Goal: Task Accomplishment & Management: Complete application form

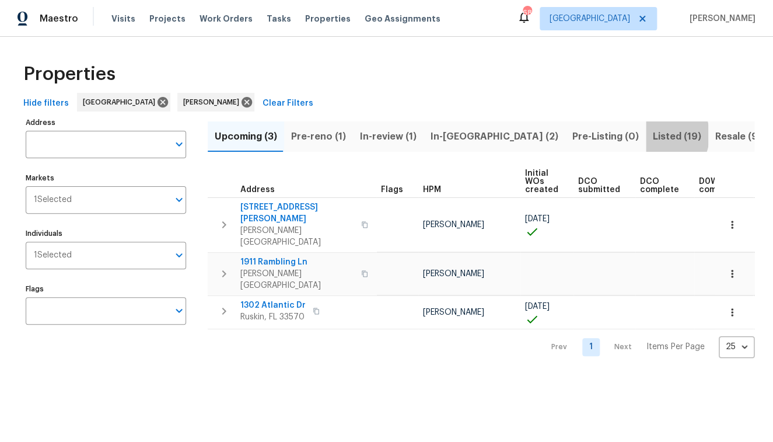
click at [653, 135] on span "Listed (19)" at bounding box center [677, 136] width 48 height 16
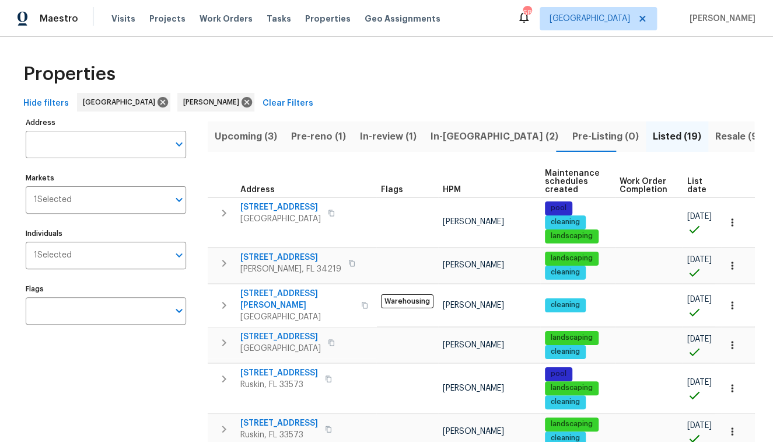
click at [51, 138] on input "Address" at bounding box center [97, 144] width 143 height 27
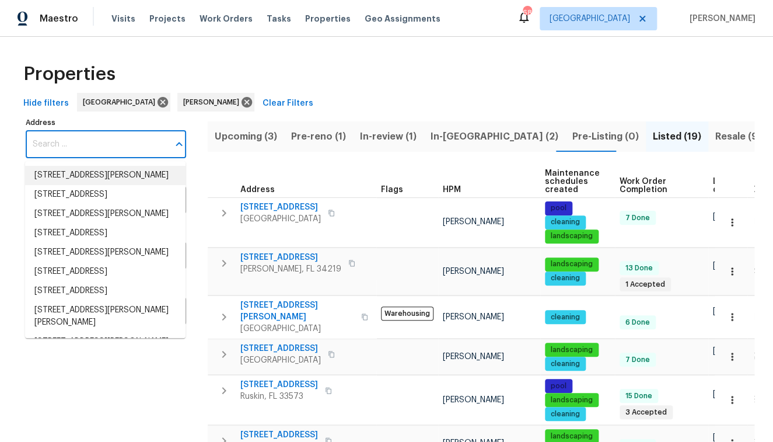
click at [96, 149] on input "Address" at bounding box center [97, 144] width 143 height 27
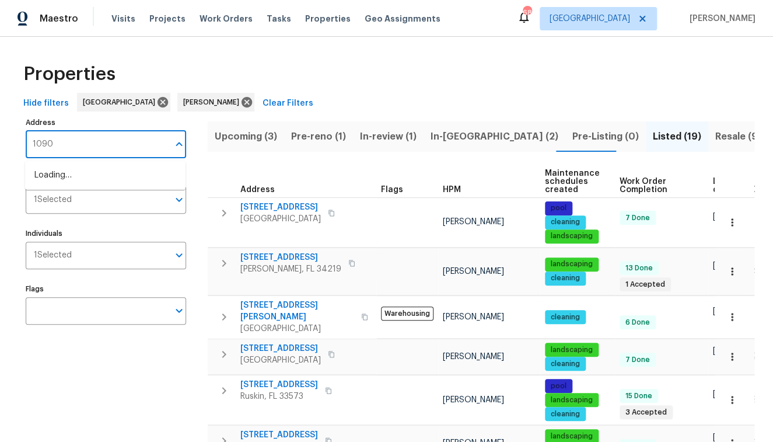
type input "10905"
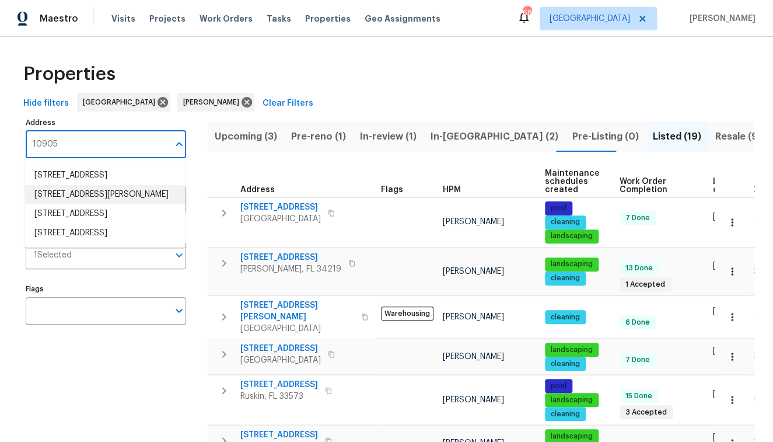
click at [106, 204] on li "10905 Brucehaven Dr Riverview FL 33578" at bounding box center [105, 194] width 161 height 19
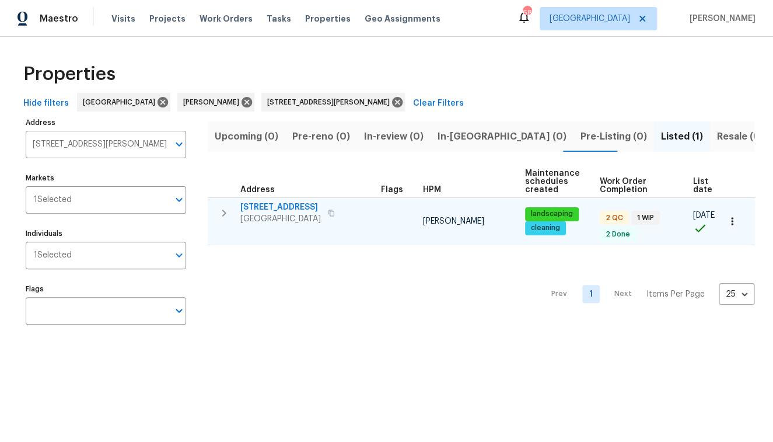
click at [297, 204] on span "[STREET_ADDRESS]" at bounding box center [280, 207] width 81 height 12
click at [296, 205] on span "[STREET_ADDRESS]" at bounding box center [280, 207] width 81 height 12
click at [288, 201] on span "[STREET_ADDRESS]" at bounding box center [280, 207] width 81 height 12
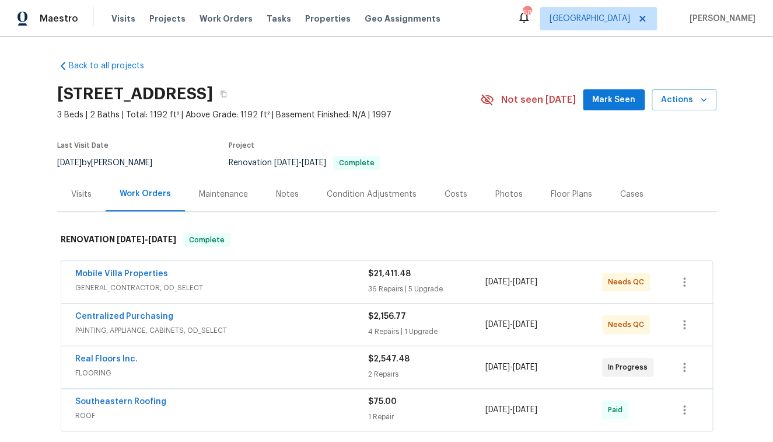
click at [498, 193] on div "Photos" at bounding box center [509, 195] width 27 height 12
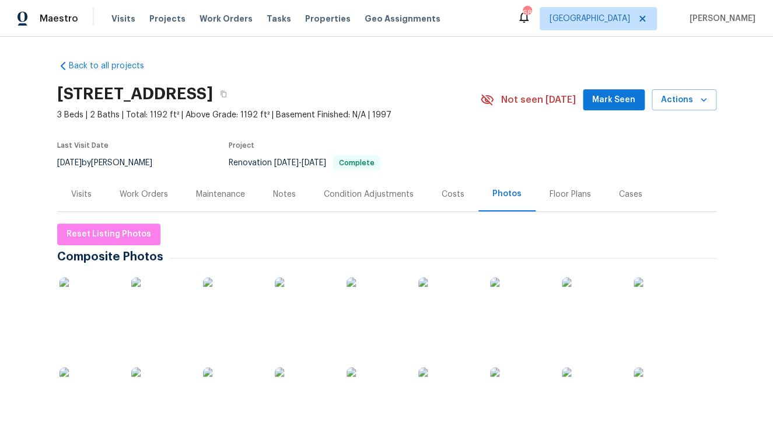
click at [380, 310] on img at bounding box center [376, 306] width 58 height 58
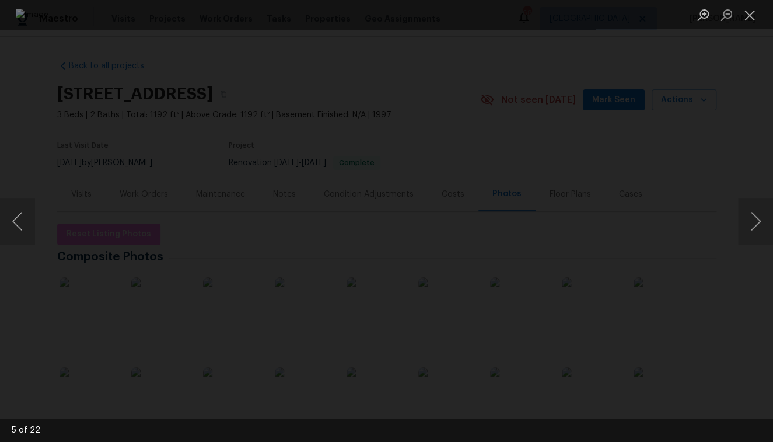
click at [437, 292] on img "Lightbox" at bounding box center [387, 221] width 742 height 424
click at [12, 226] on button "Previous image" at bounding box center [17, 221] width 35 height 47
click at [754, 14] on button "Close lightbox" at bounding box center [749, 15] width 23 height 20
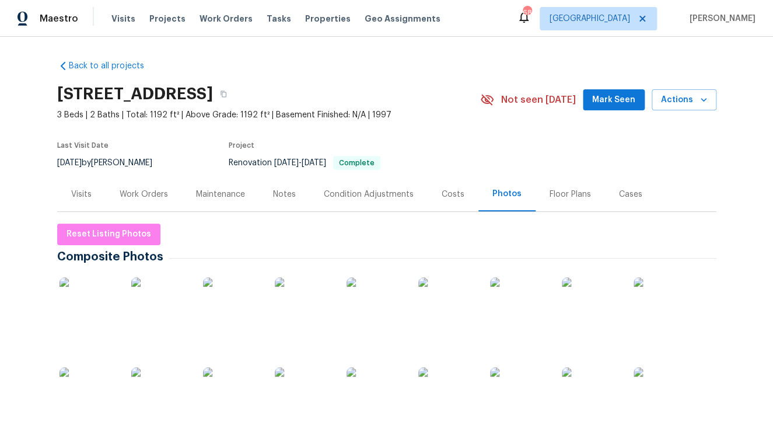
click at [155, 195] on div "Work Orders" at bounding box center [144, 195] width 48 height 12
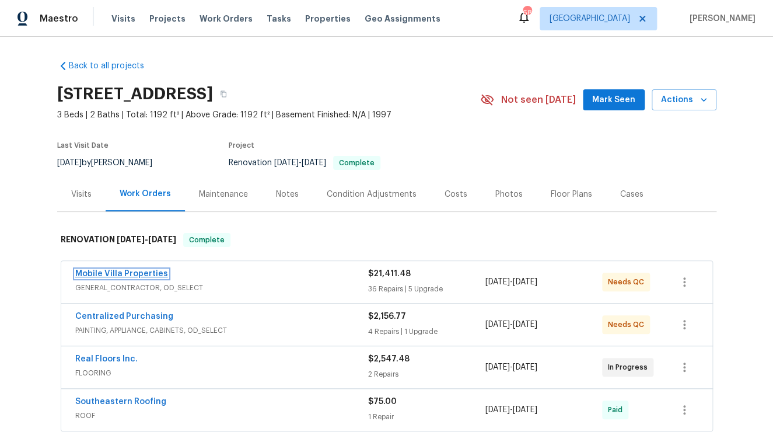
click at [147, 271] on link "Mobile Villa Properties" at bounding box center [121, 274] width 93 height 8
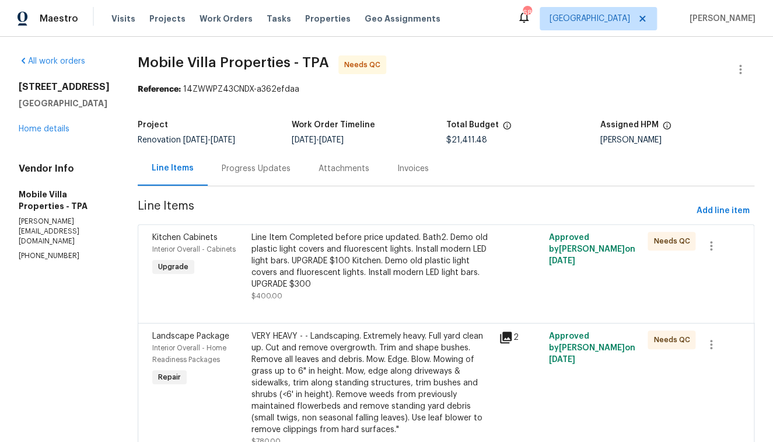
click at [500, 332] on icon at bounding box center [506, 338] width 12 height 12
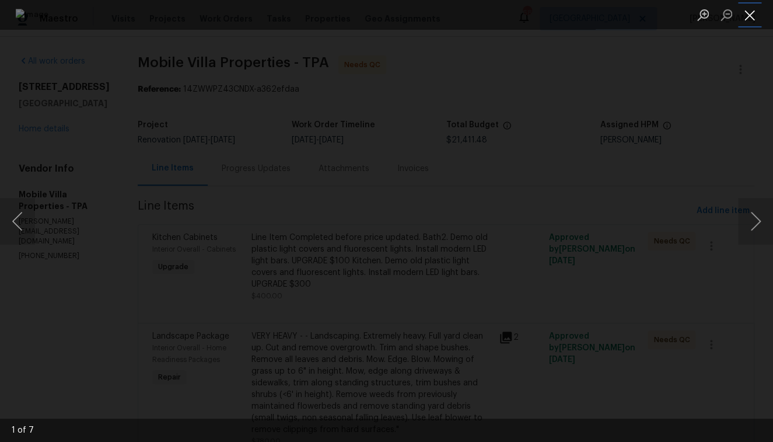
click at [750, 10] on button "Close lightbox" at bounding box center [749, 15] width 23 height 20
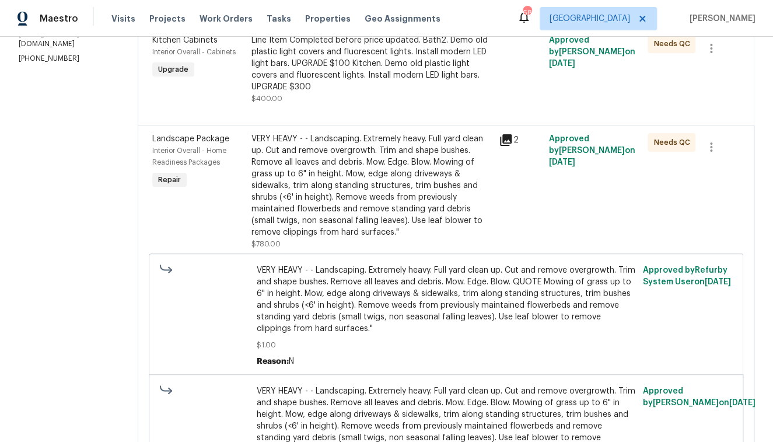
scroll to position [204, 0]
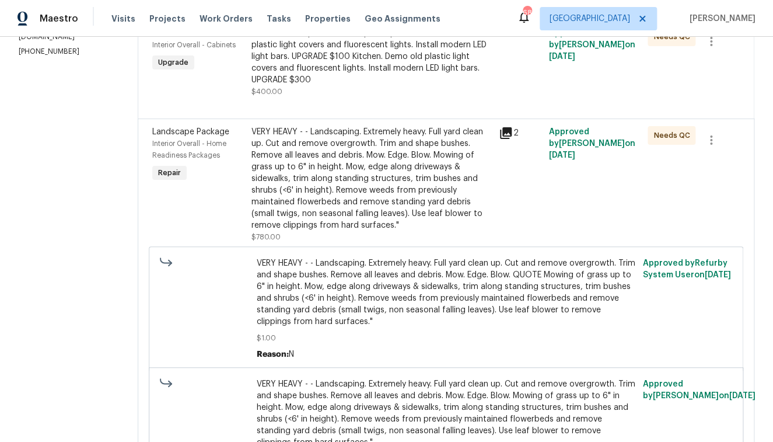
click at [318, 179] on div "VERY HEAVY - - Landscaping. Extremely heavy. Full yard clean up. Cut and remove…" at bounding box center [372, 178] width 241 height 105
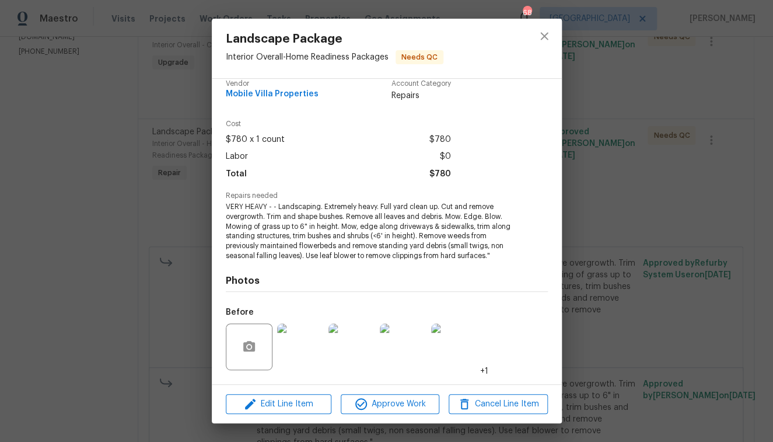
scroll to position [18, 0]
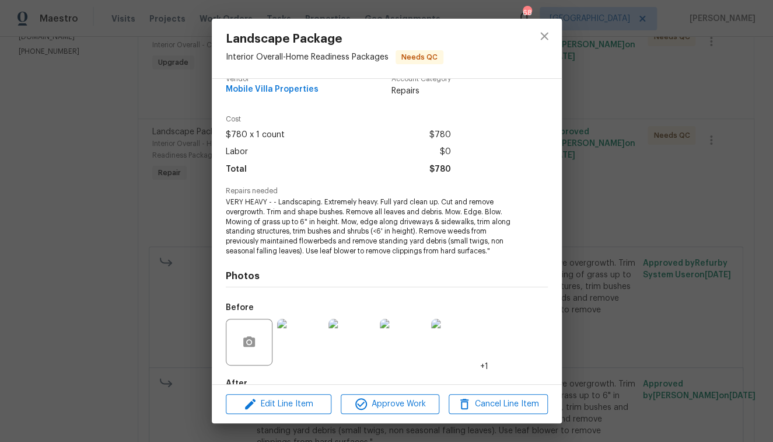
click at [304, 336] on img at bounding box center [300, 342] width 47 height 47
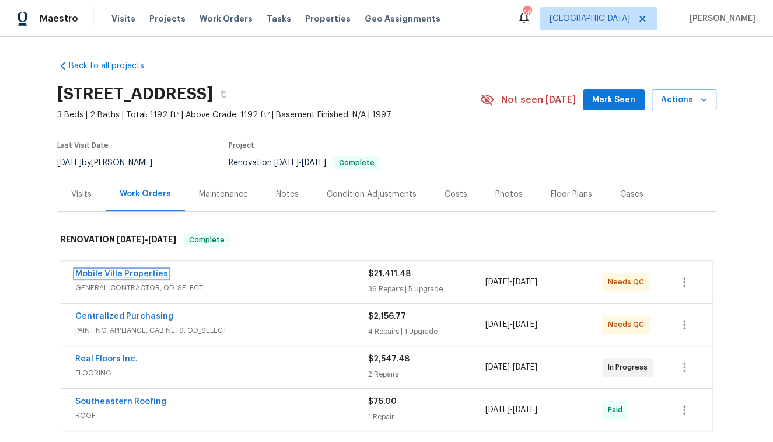
click at [137, 273] on link "Mobile Villa Properties" at bounding box center [121, 274] width 93 height 8
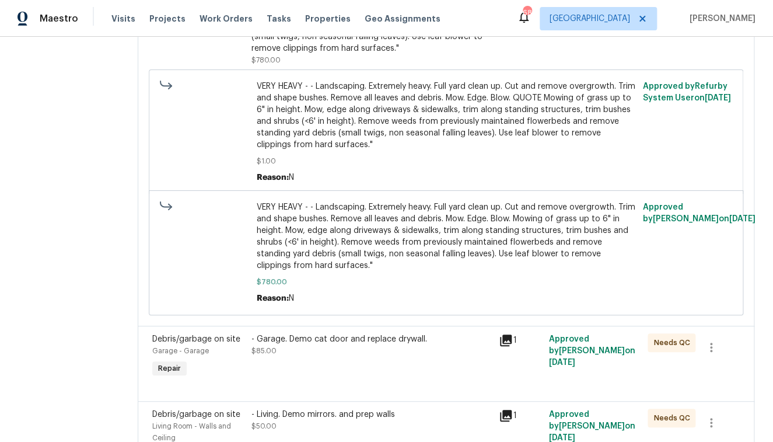
scroll to position [460, 0]
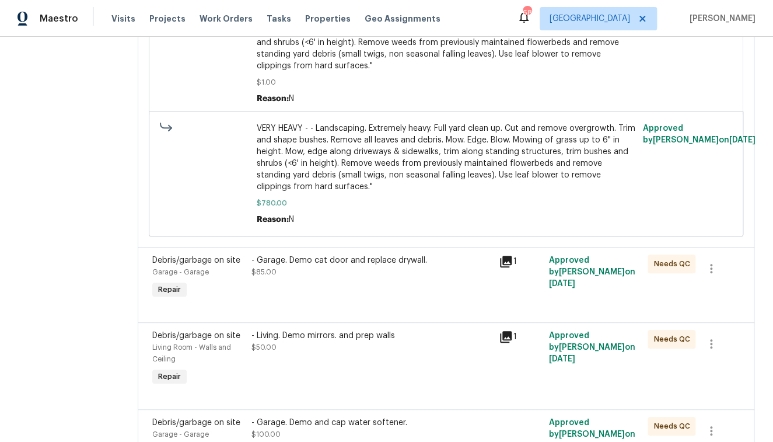
click at [371, 133] on span "VERY HEAVY - - Landscaping. Extremely heavy. Full yard clean up. Cut and remove…" at bounding box center [446, 158] width 379 height 70
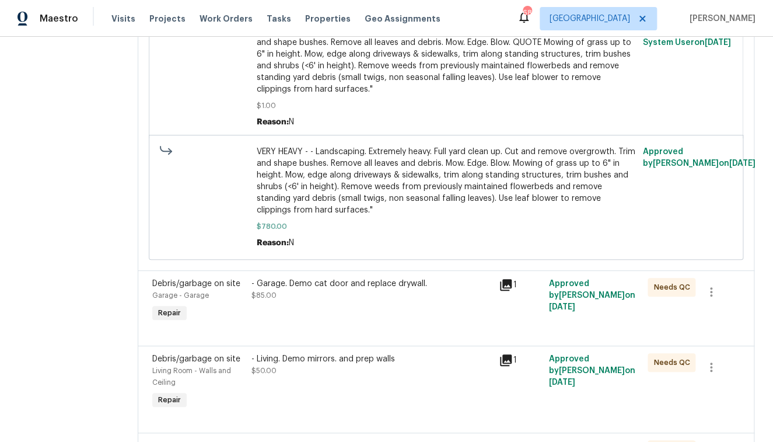
scroll to position [433, 0]
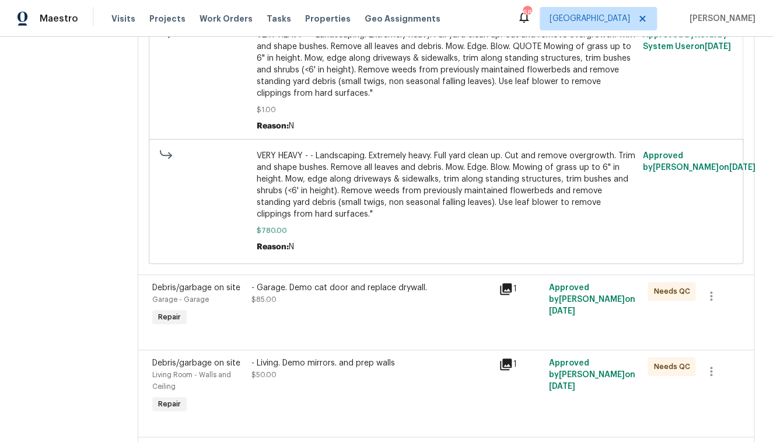
click at [361, 62] on span "VERY HEAVY - - Landscaping. Extremely heavy. Full yard clean up. Cut and remove…" at bounding box center [446, 64] width 379 height 70
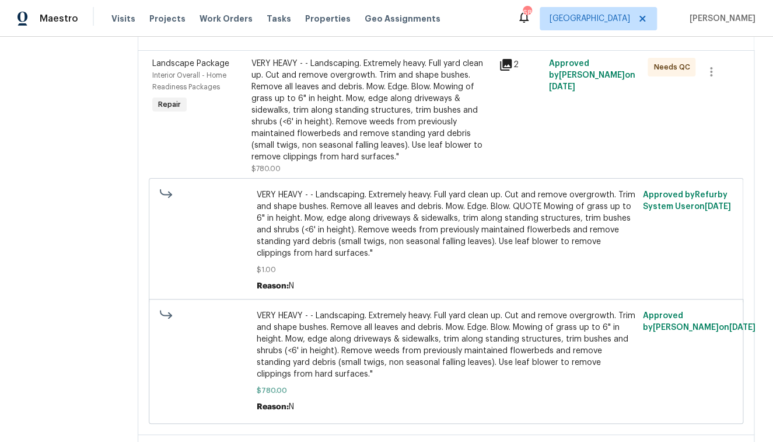
scroll to position [259, 0]
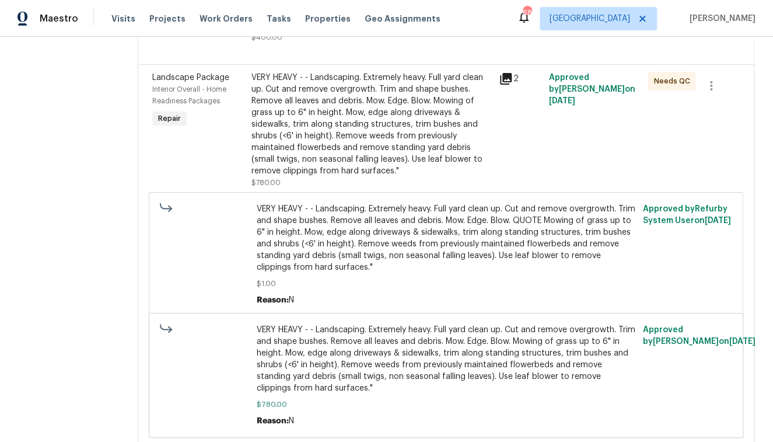
click at [301, 106] on div "VERY HEAVY - - Landscaping. Extremely heavy. Full yard clean up. Cut and remove…" at bounding box center [372, 124] width 241 height 105
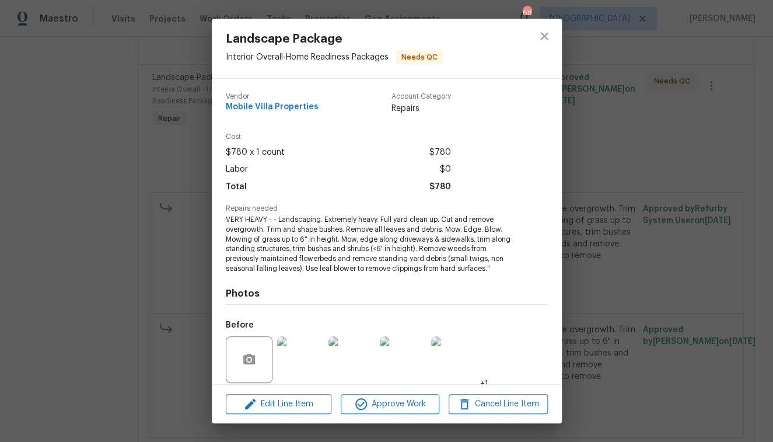
click at [355, 360] on img at bounding box center [352, 359] width 47 height 47
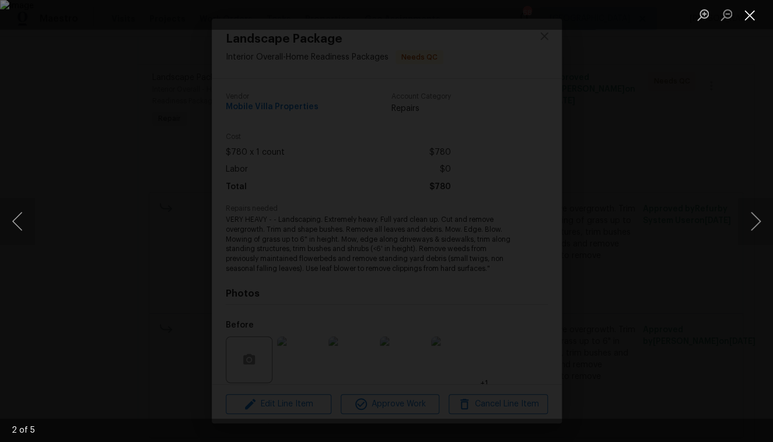
click at [752, 20] on button "Close lightbox" at bounding box center [749, 15] width 23 height 20
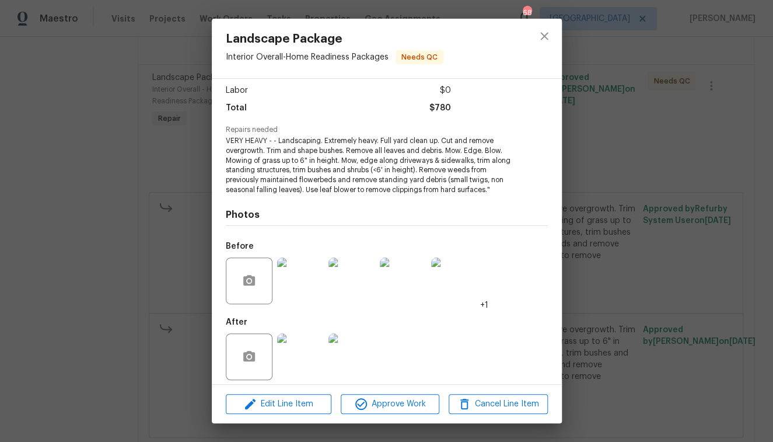
scroll to position [85, 0]
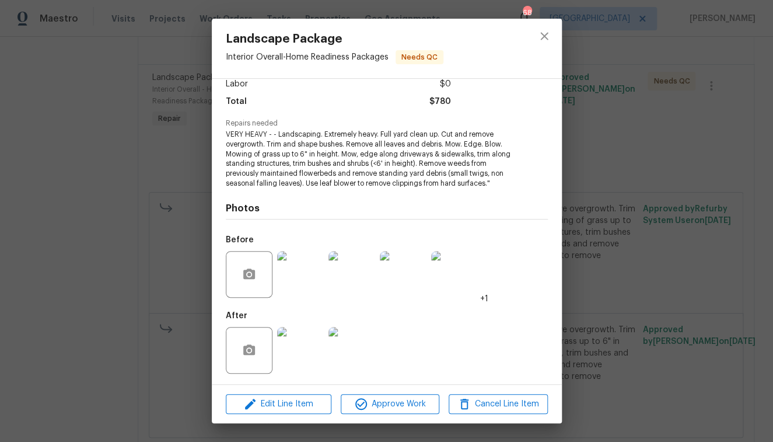
click at [354, 358] on img at bounding box center [352, 350] width 47 height 47
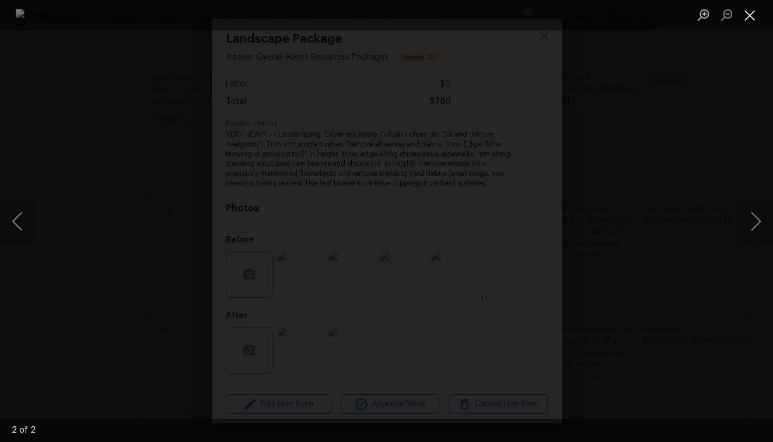
click at [751, 18] on button "Close lightbox" at bounding box center [749, 15] width 23 height 20
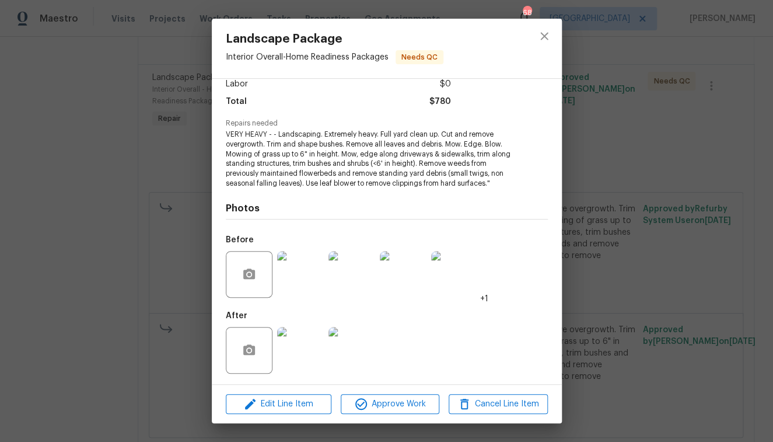
click at [332, 285] on img at bounding box center [352, 274] width 47 height 47
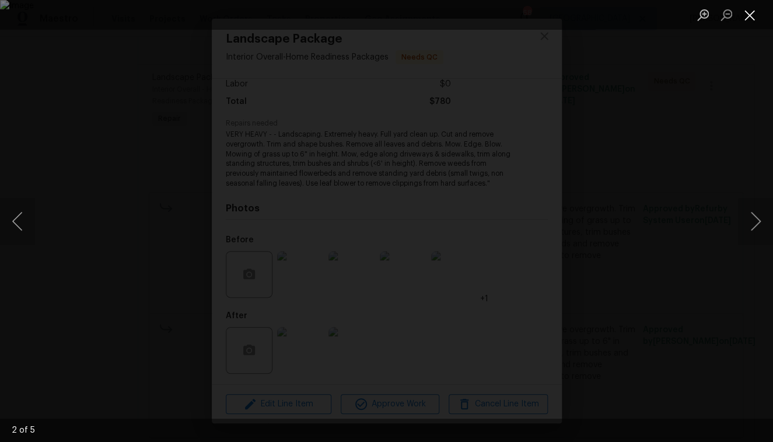
click at [754, 13] on button "Close lightbox" at bounding box center [749, 15] width 23 height 20
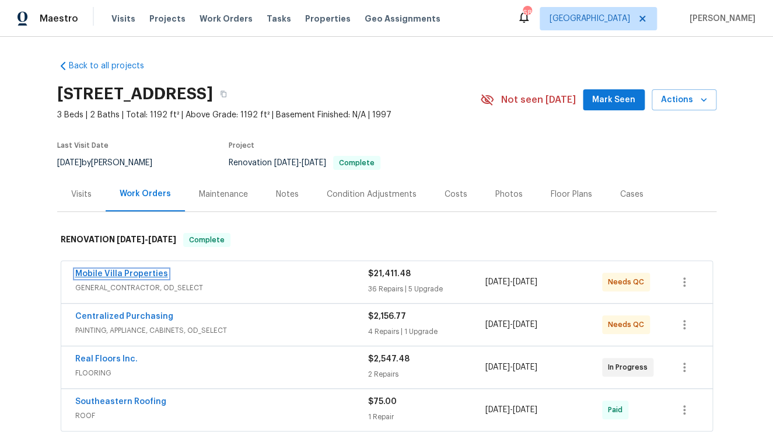
click at [147, 277] on link "Mobile Villa Properties" at bounding box center [121, 274] width 93 height 8
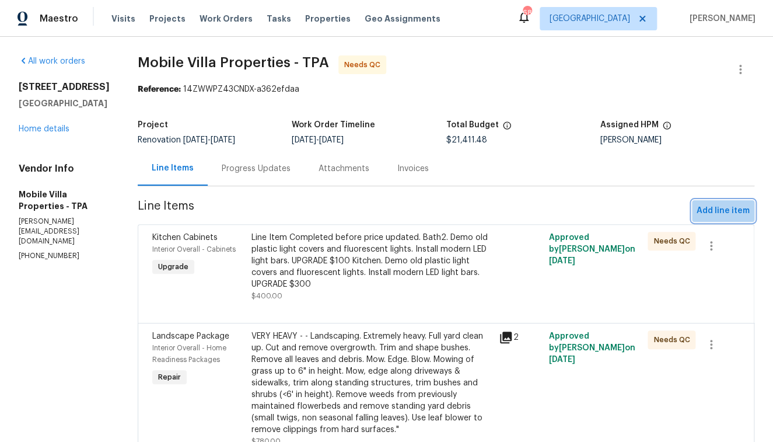
click at [723, 208] on span "Add line item" at bounding box center [723, 211] width 53 height 15
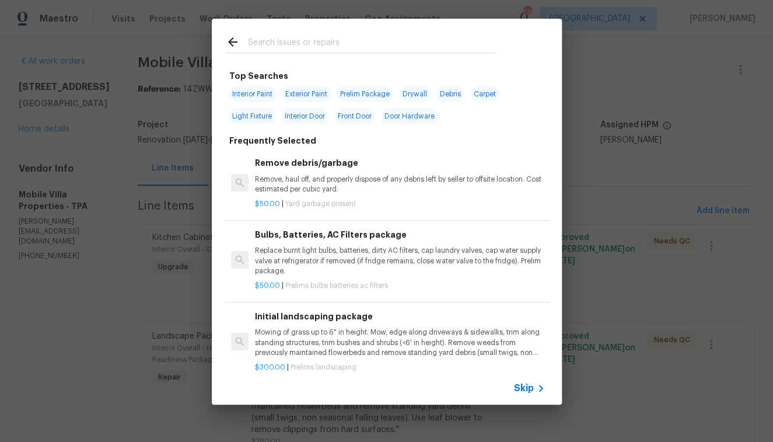
click at [267, 48] on input "text" at bounding box center [371, 44] width 247 height 18
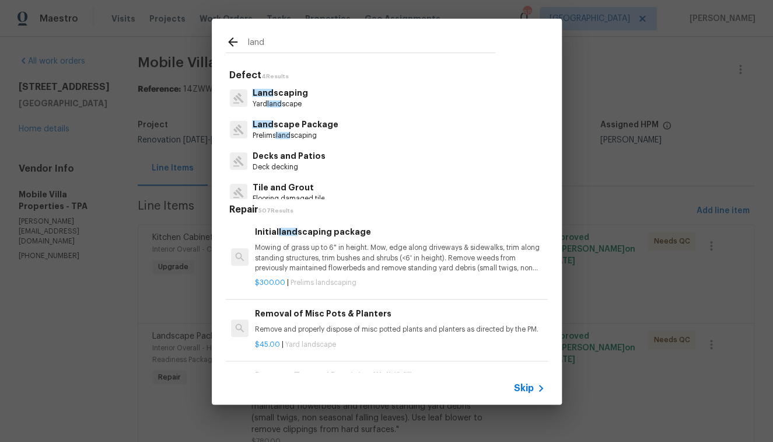
type input "land"
click at [292, 89] on div "Land scaping Yard land scape" at bounding box center [387, 98] width 322 height 32
click at [293, 98] on p "Land scaping" at bounding box center [279, 93] width 55 height 12
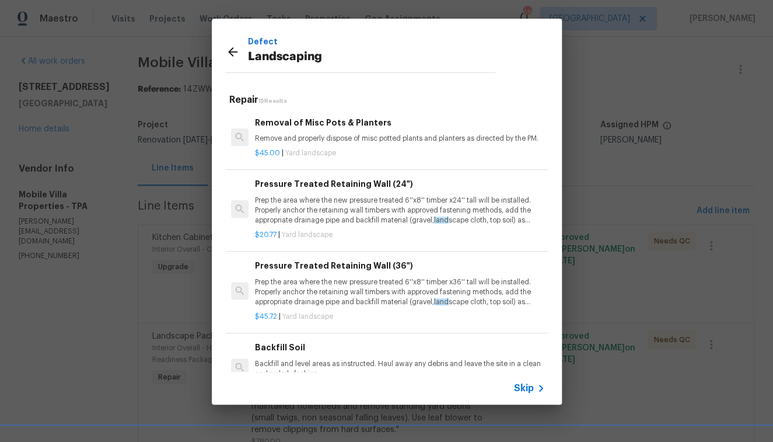
click at [526, 390] on span "Skip" at bounding box center [524, 388] width 20 height 12
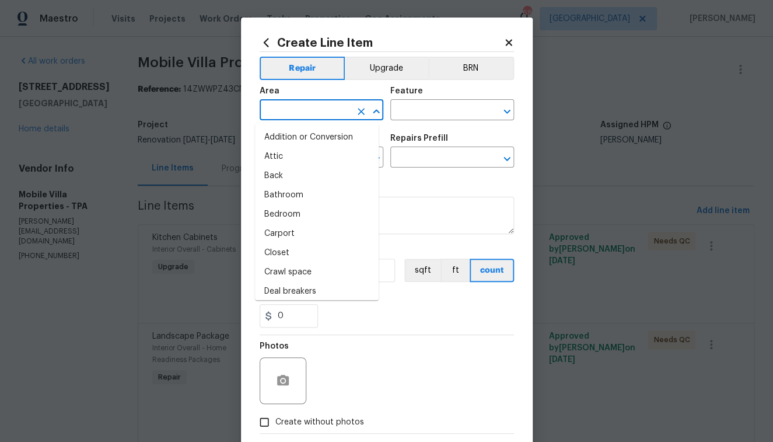
click at [306, 107] on input "text" at bounding box center [305, 111] width 91 height 18
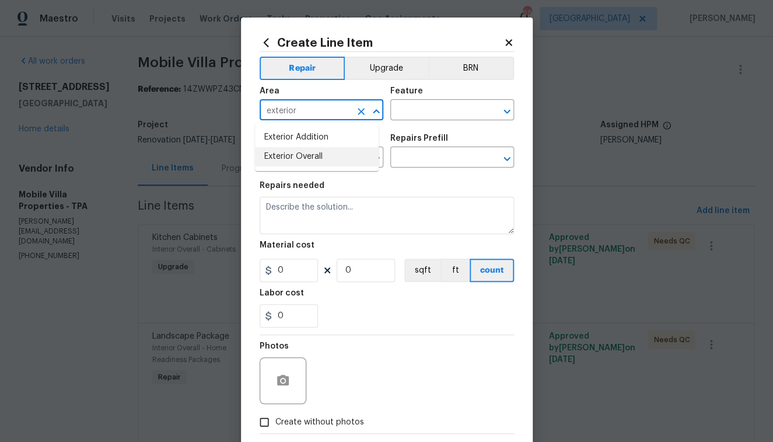
click at [282, 156] on li "Exterior Overall" at bounding box center [317, 156] width 124 height 19
type input "Exterior Overall"
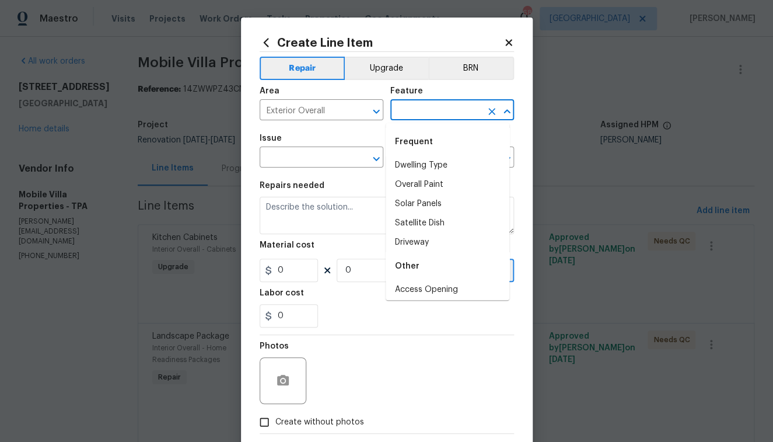
click at [423, 114] on input "text" at bounding box center [436, 111] width 91 height 18
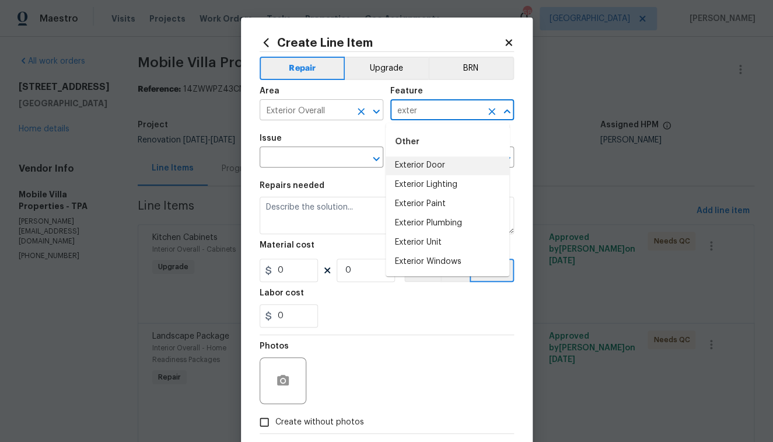
drag, startPoint x: 420, startPoint y: 116, endPoint x: 376, endPoint y: 113, distance: 44.4
click at [378, 113] on div "Area Exterior Overall ​ Feature exter ​" at bounding box center [387, 103] width 255 height 47
click at [445, 168] on li "Landscaping" at bounding box center [448, 165] width 124 height 19
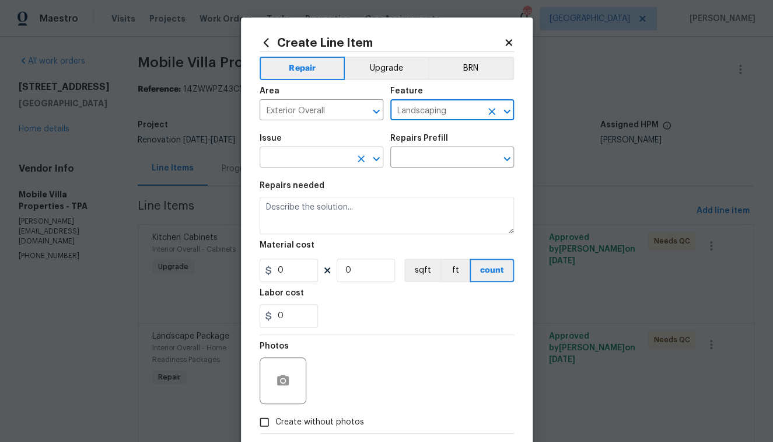
type input "Landscaping"
click at [282, 162] on input "text" at bounding box center [305, 158] width 91 height 18
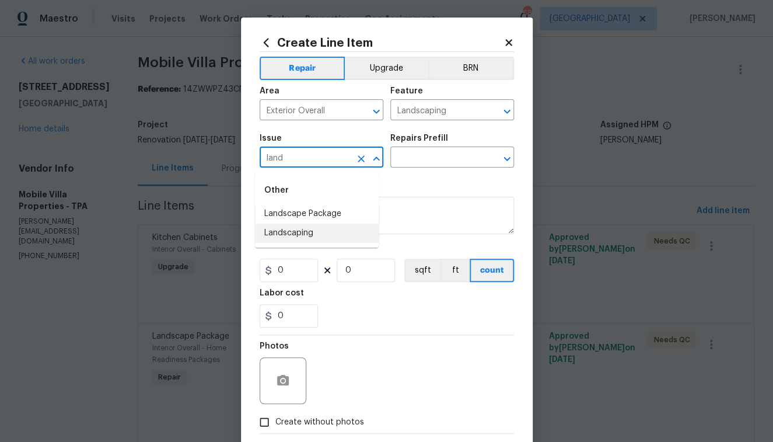
drag, startPoint x: 310, startPoint y: 231, endPoint x: 336, endPoint y: 218, distance: 29.0
click at [310, 232] on li "Landscaping" at bounding box center [317, 233] width 124 height 19
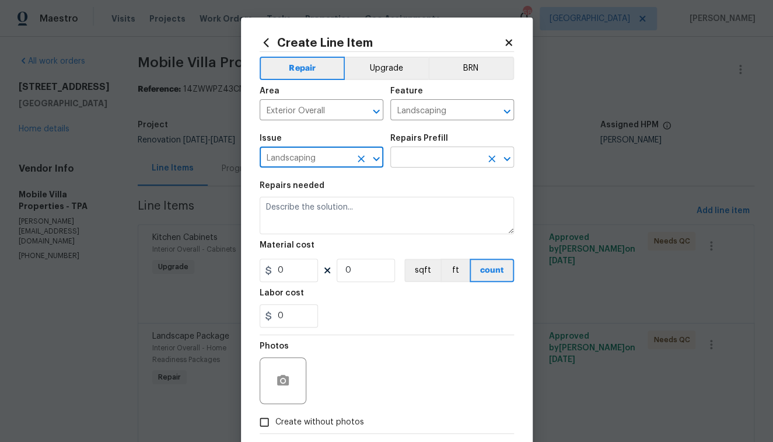
type input "Landscaping"
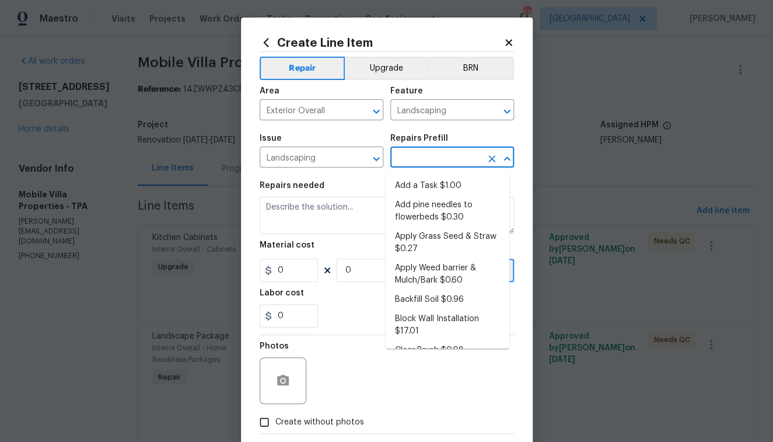
click at [430, 154] on input "text" at bounding box center [436, 158] width 91 height 18
click at [440, 189] on li "Add a Task $1.00" at bounding box center [448, 185] width 124 height 19
type input "Add a Task $1.00"
type textarea "HPM to detail"
type input "1"
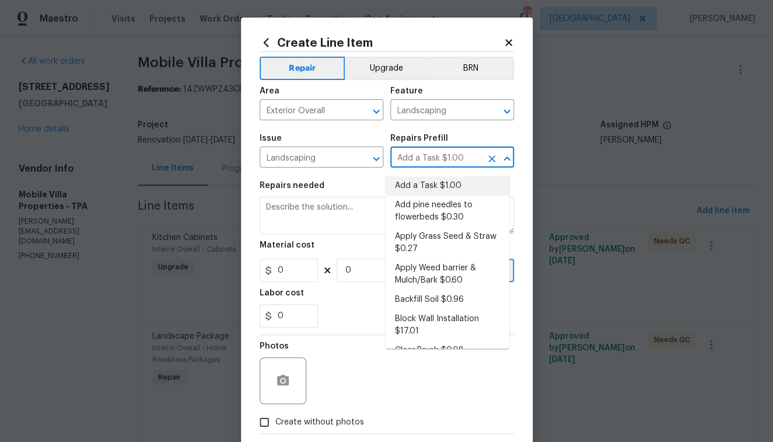
type input "1"
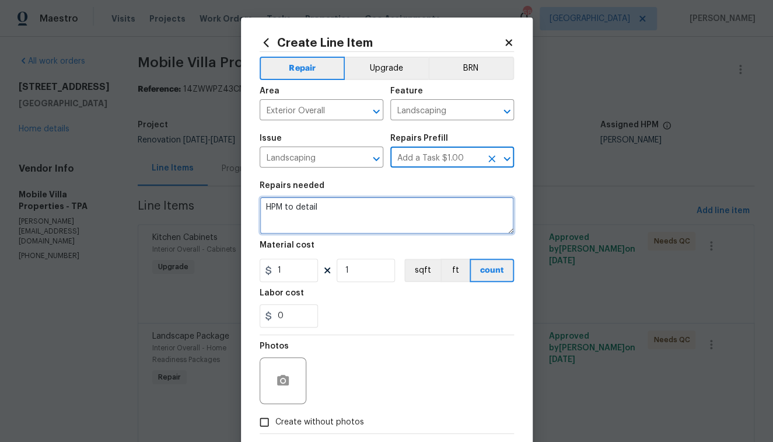
click at [348, 225] on textarea "HPM to detail" at bounding box center [387, 215] width 255 height 37
paste textarea "I’d like you to level trim the bushes in the front and trim the large oak back …"
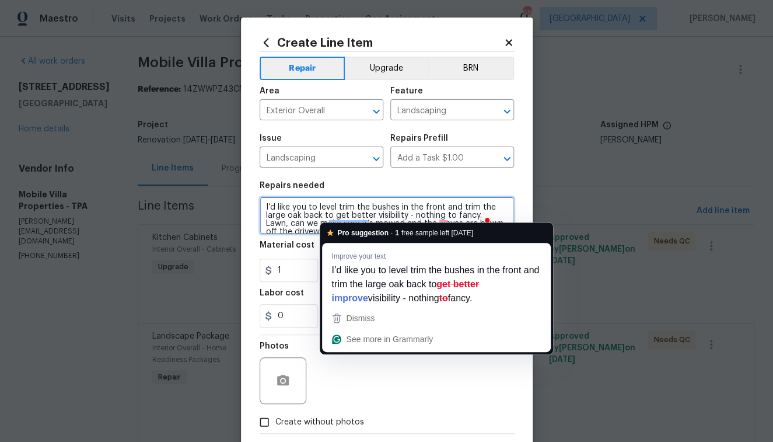
click at [334, 208] on textarea "I’d like you to level trim the bushes in the front and trim the large oak back …" at bounding box center [387, 215] width 255 height 37
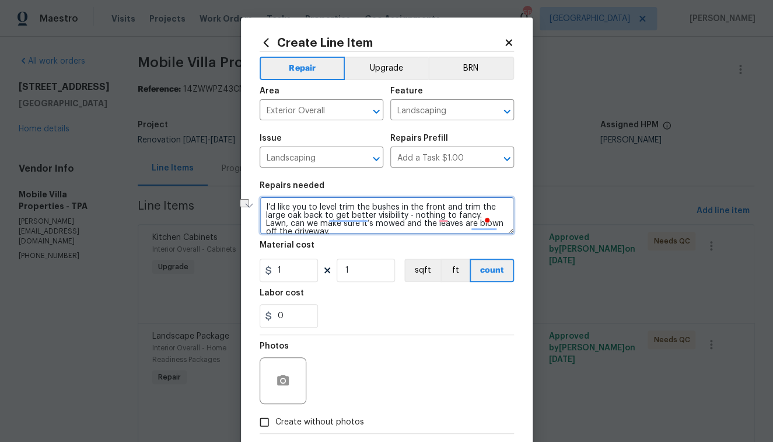
drag, startPoint x: 333, startPoint y: 208, endPoint x: 254, endPoint y: 210, distance: 78.8
click at [253, 210] on div "Create Line Item Repair Upgrade BRN Area Exterior Overall ​ Feature Landscaping…" at bounding box center [386, 251] width 773 height 503
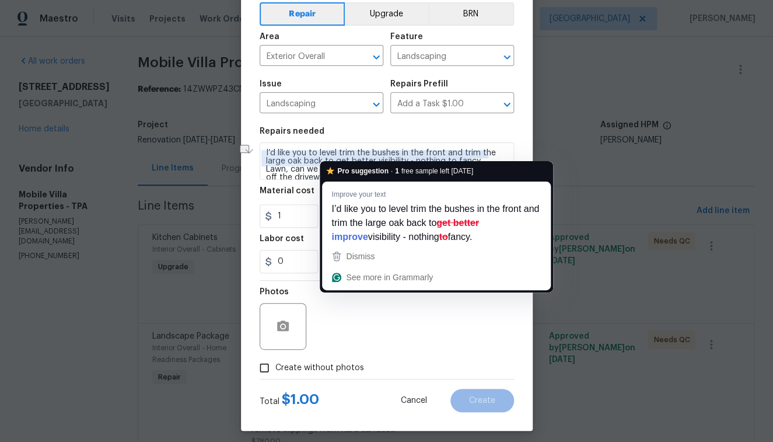
scroll to position [50, 0]
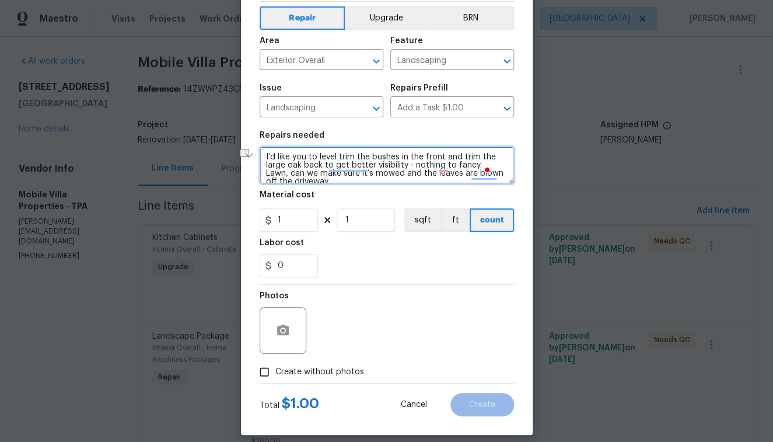
click at [283, 170] on textarea "I’d like you to level trim the bushes in the front and trim the large oak back …" at bounding box center [387, 165] width 255 height 37
drag, startPoint x: 313, startPoint y: 155, endPoint x: 215, endPoint y: 156, distance: 98.1
click at [215, 156] on div "Create Line Item Repair Upgrade BRN Area Exterior Overall ​ Feature Landscaping…" at bounding box center [386, 221] width 773 height 442
drag, startPoint x: 409, startPoint y: 156, endPoint x: 392, endPoint y: 155, distance: 17.0
click at [392, 155] on textarea "- level trim the bushes in the front and trim the large oak back to get better …" at bounding box center [387, 165] width 255 height 37
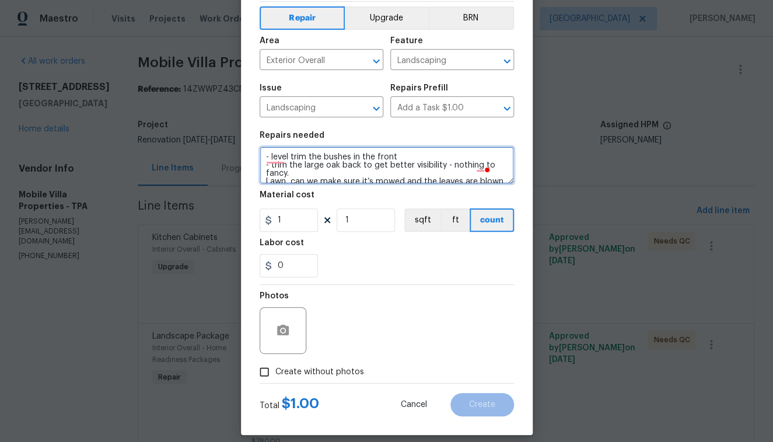
click at [403, 175] on textarea "- level trim the bushes in the front - trim the large oak back to get better vi…" at bounding box center [387, 165] width 255 height 37
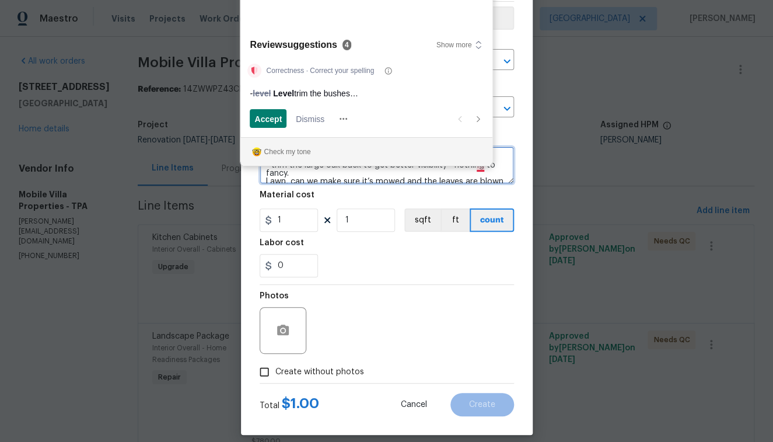
click at [486, 167] on textarea "- level trim the bushes in the front - trim the large oak back to get better vi…" at bounding box center [387, 165] width 255 height 37
click at [326, 175] on textarea "- level trim the bushes in the front - trim the large oak back to get better vi…" at bounding box center [387, 165] width 255 height 37
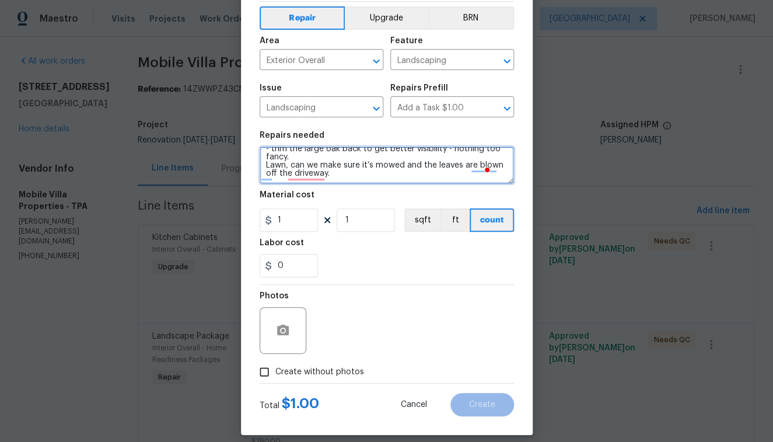
click at [291, 160] on textarea "- level trim the bushes in the front - trim the large oak back to get better vi…" at bounding box center [387, 165] width 255 height 37
click at [401, 167] on textarea "- level trim the bushes in the front - trim the large oak back to get better vi…" at bounding box center [387, 165] width 255 height 37
click at [262, 165] on textarea "- level trim the bushes in the front - trim the large oak back to get better vi…" at bounding box center [387, 165] width 255 height 37
type textarea "- level trim the bushes in the front - trim the large oak back to get better vi…"
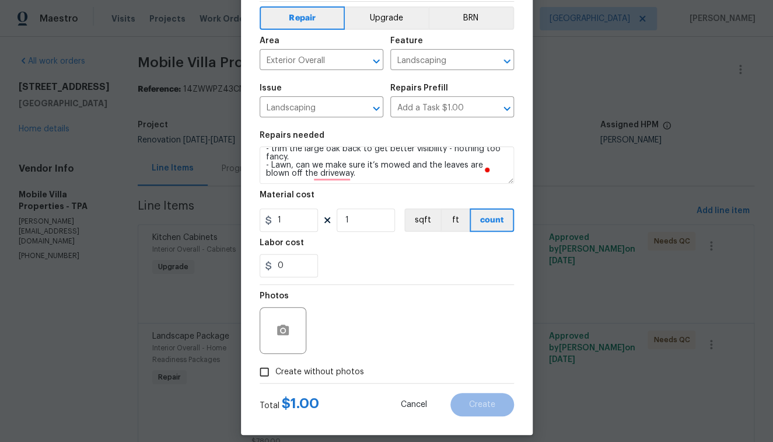
click at [305, 374] on span "Create without photos" at bounding box center [320, 372] width 89 height 12
click at [276, 374] on input "Create without photos" at bounding box center [264, 372] width 22 height 22
checkbox input "true"
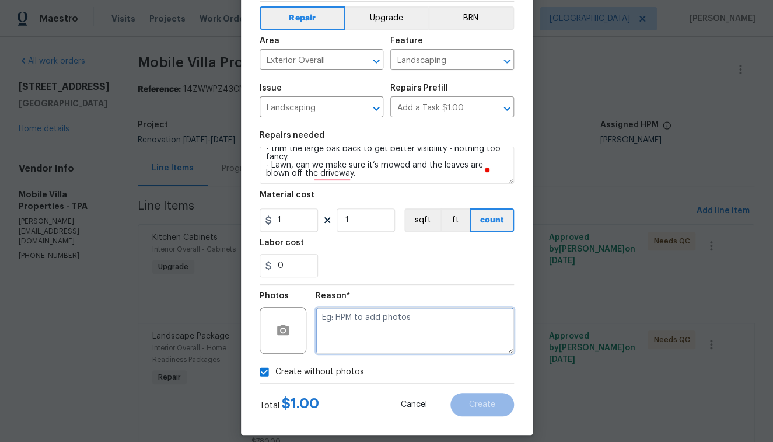
click at [337, 329] on textarea at bounding box center [415, 330] width 198 height 47
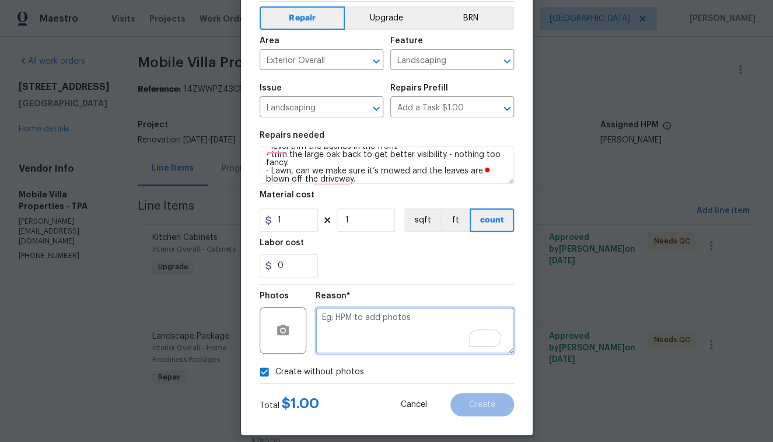
scroll to position [0, 0]
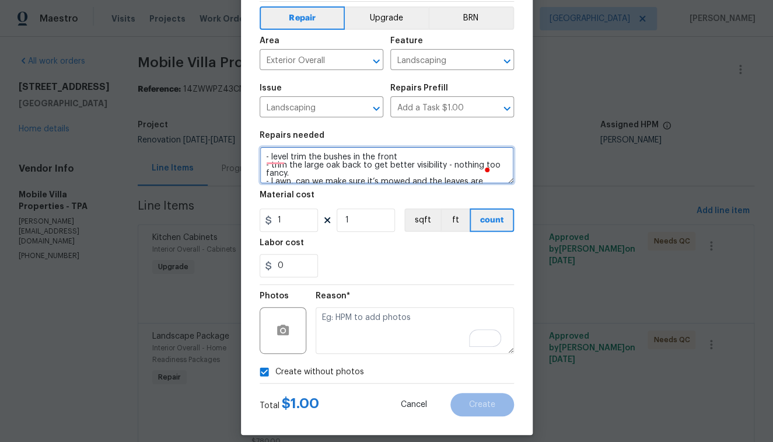
click at [268, 149] on textarea "- level trim the bushes in the front - trim the large oak back to get better vi…" at bounding box center [387, 165] width 255 height 37
click at [276, 154] on textarea "- level trim the bushes in the front - trim the large oak back to get better vi…" at bounding box center [387, 165] width 255 height 37
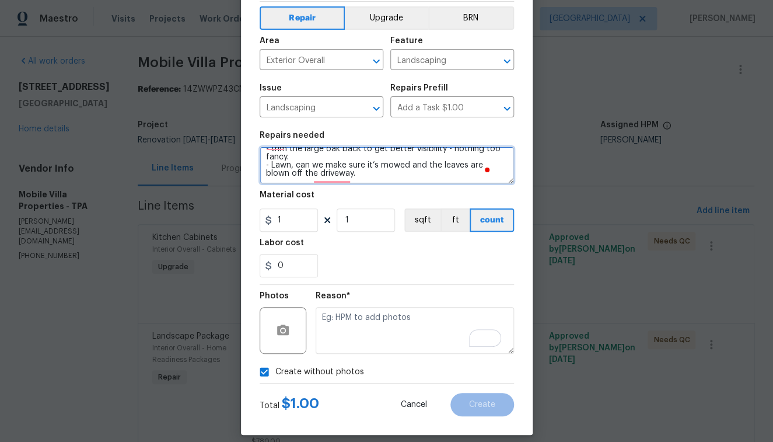
scroll to position [23, 0]
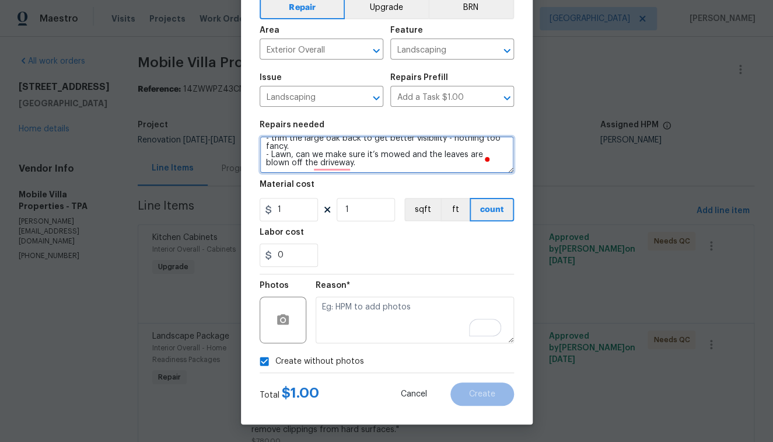
click at [339, 166] on textarea "- level trim the bushes in the front - trim the large oak back to get better vi…" at bounding box center [387, 154] width 255 height 37
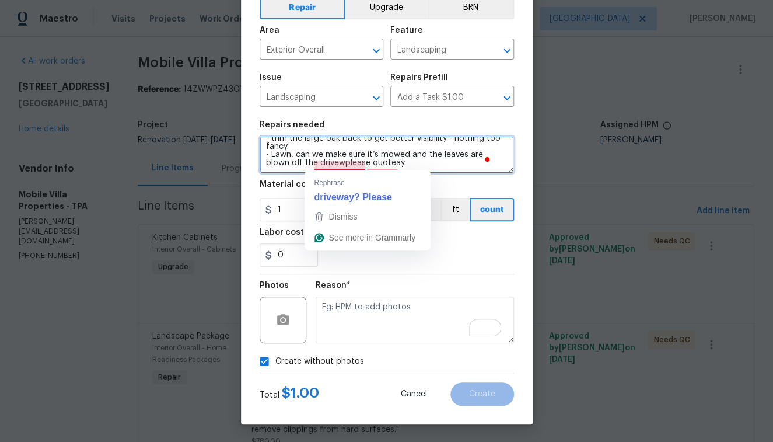
drag, startPoint x: 408, startPoint y: 169, endPoint x: 341, endPoint y: 163, distance: 66.8
click at [341, 163] on textarea "- level trim the bushes in the front - trim the large oak back to get better vi…" at bounding box center [387, 154] width 255 height 37
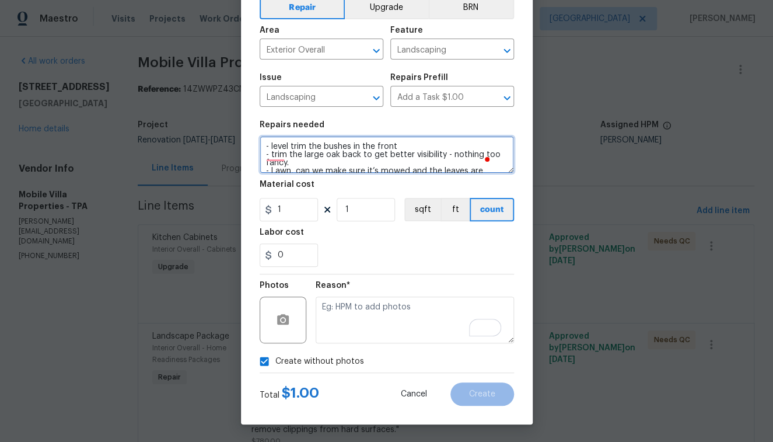
click at [295, 145] on textarea "- level trim the bushes in the front - trim the large oak back to get better vi…" at bounding box center [387, 154] width 255 height 37
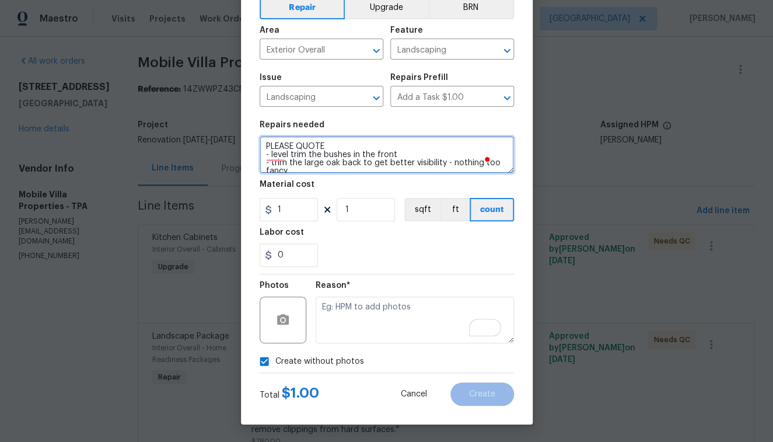
type textarea "PLEASE QUOTE - level trim the bushes in the front - trim the large oak back to …"
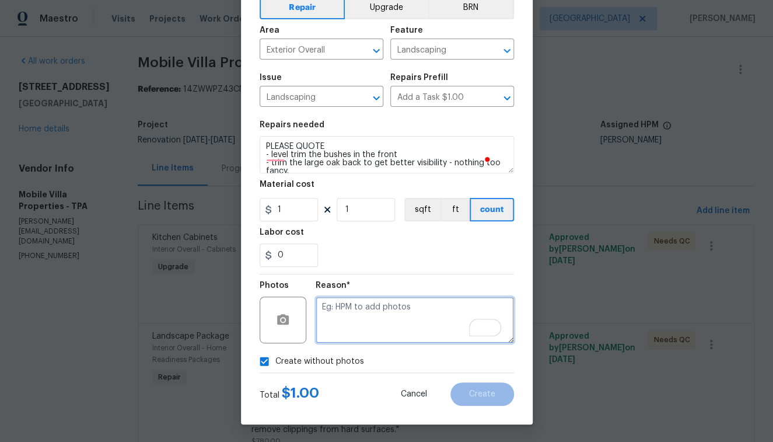
click at [372, 312] on textarea "To enrich screen reader interactions, please activate Accessibility in Grammarl…" at bounding box center [415, 320] width 198 height 47
type textarea "N"
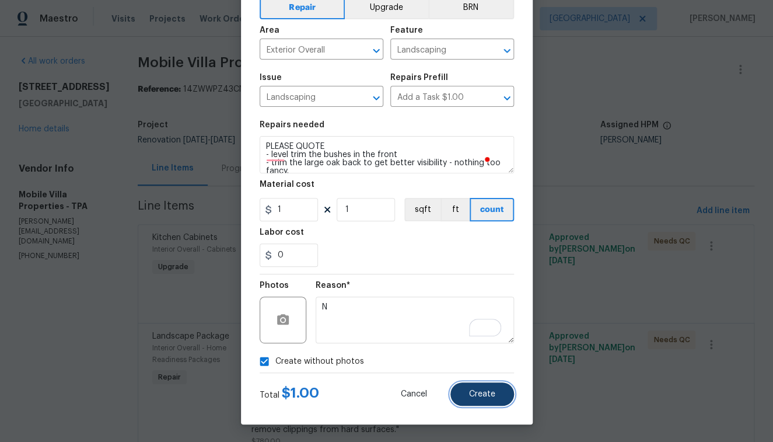
click at [486, 396] on span "Create" at bounding box center [482, 394] width 26 height 9
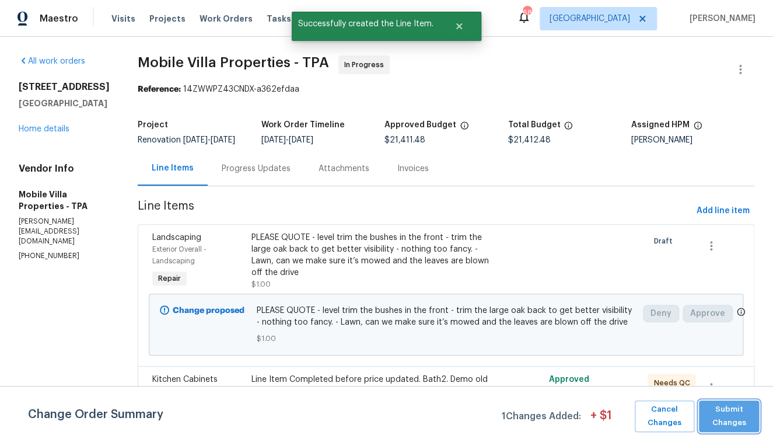
click at [729, 420] on span "Submit Changes" at bounding box center [729, 416] width 48 height 27
